Goal: Task Accomplishment & Management: Manage account settings

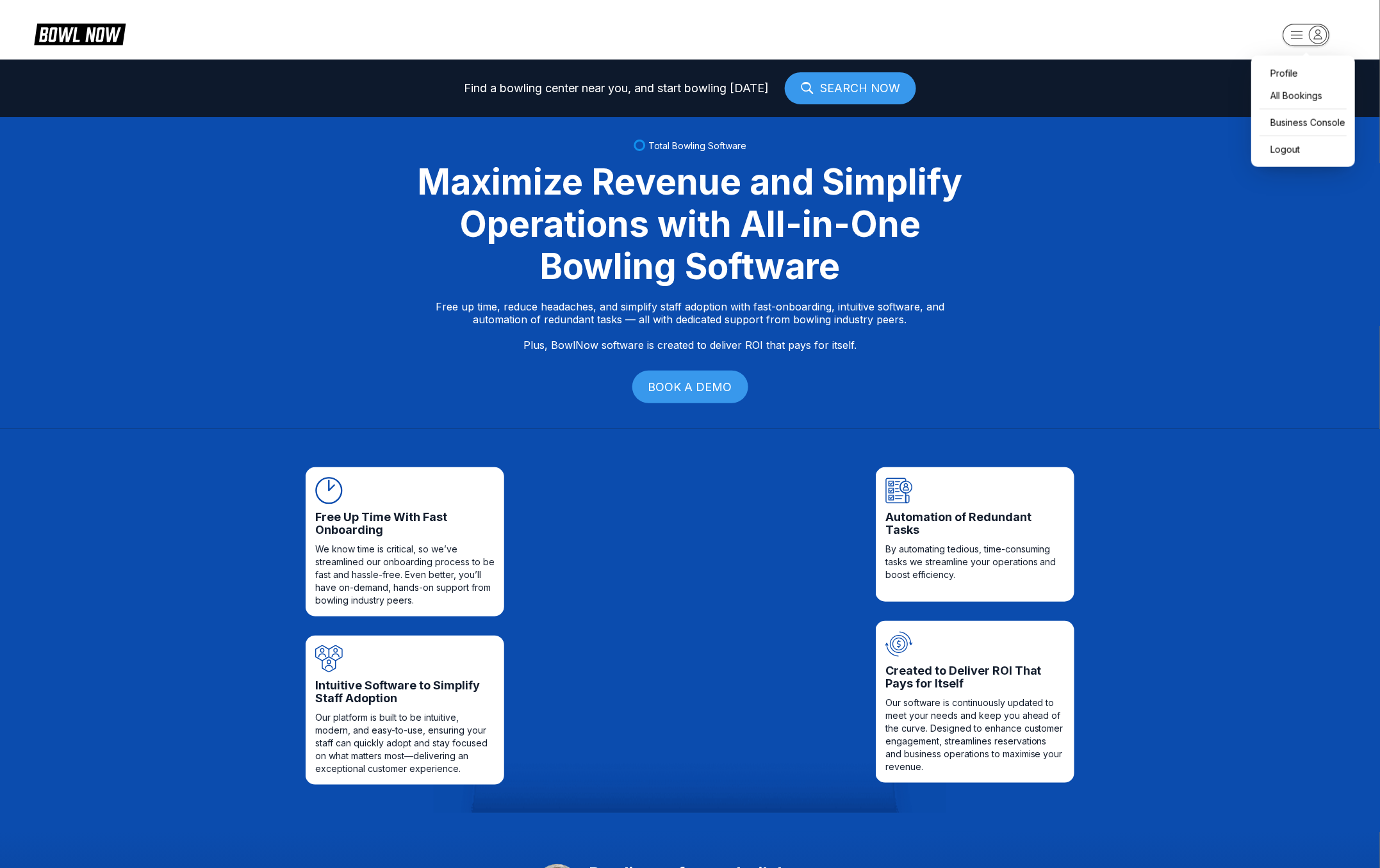
click at [1315, 45] on rect "button" at bounding box center [1306, 35] width 46 height 21
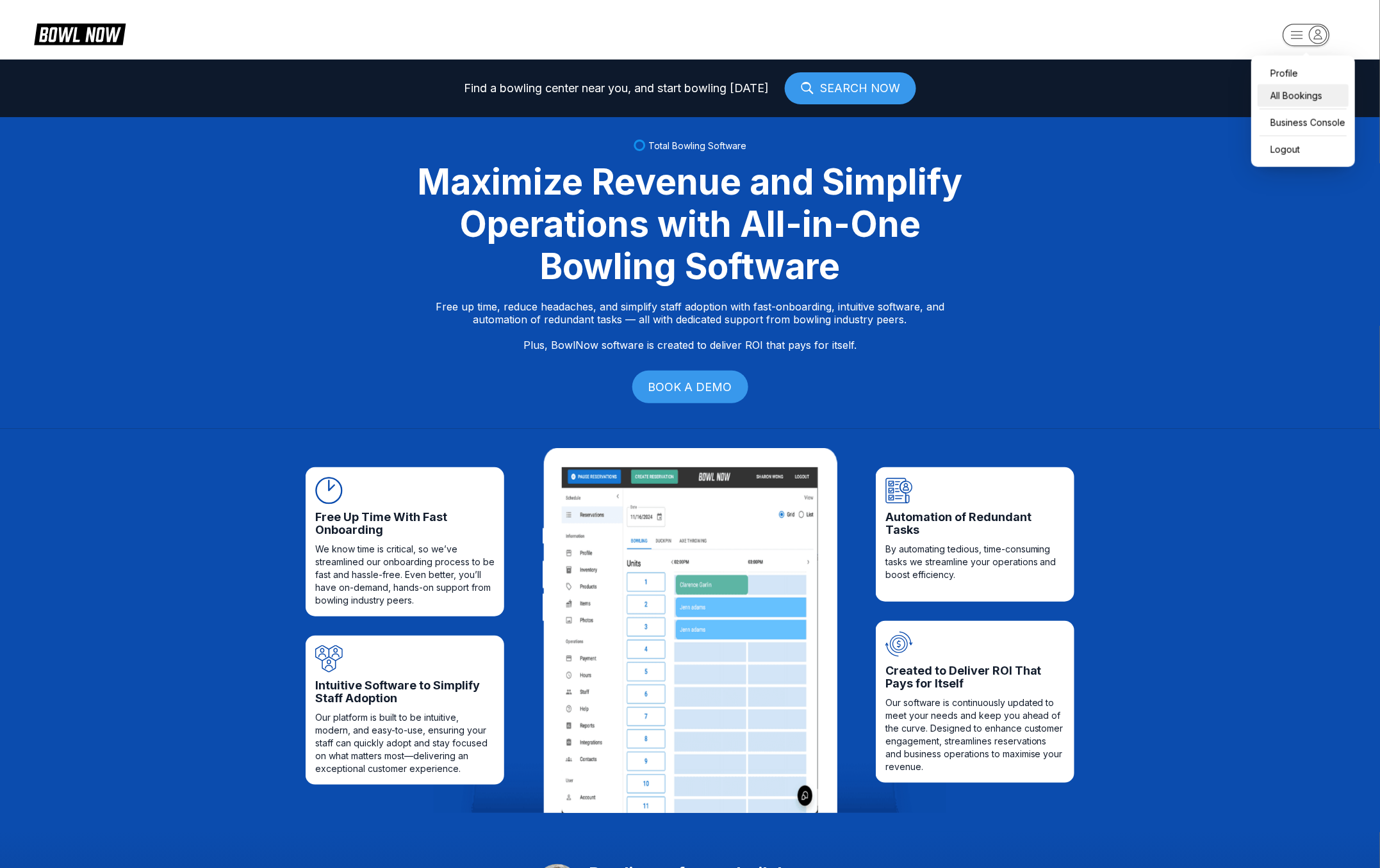
click at [1290, 96] on div "All Bookings" at bounding box center [1303, 95] width 91 height 22
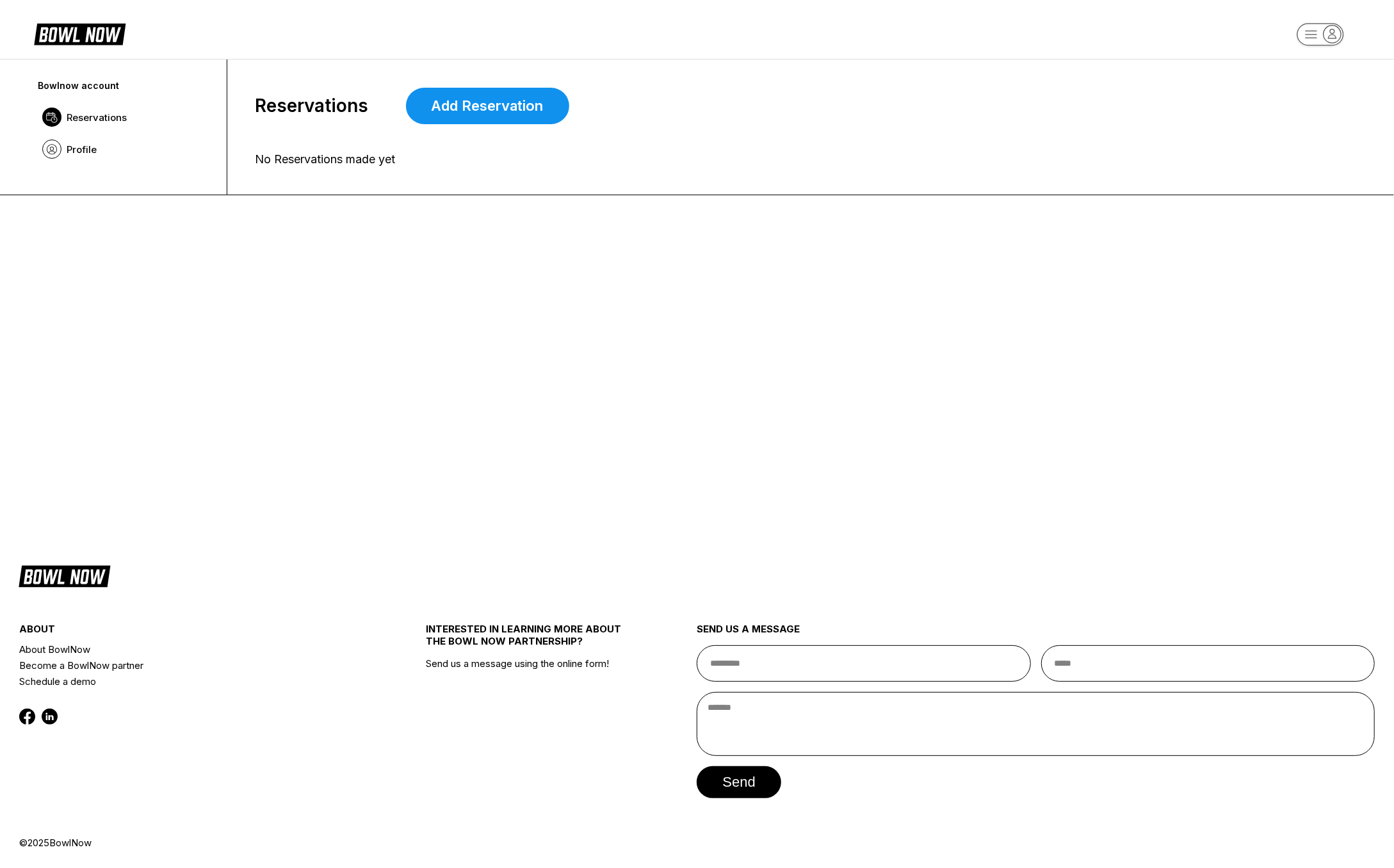
click at [89, 122] on span "Reservations" at bounding box center [97, 117] width 60 height 12
